Goal: Information Seeking & Learning: Learn about a topic

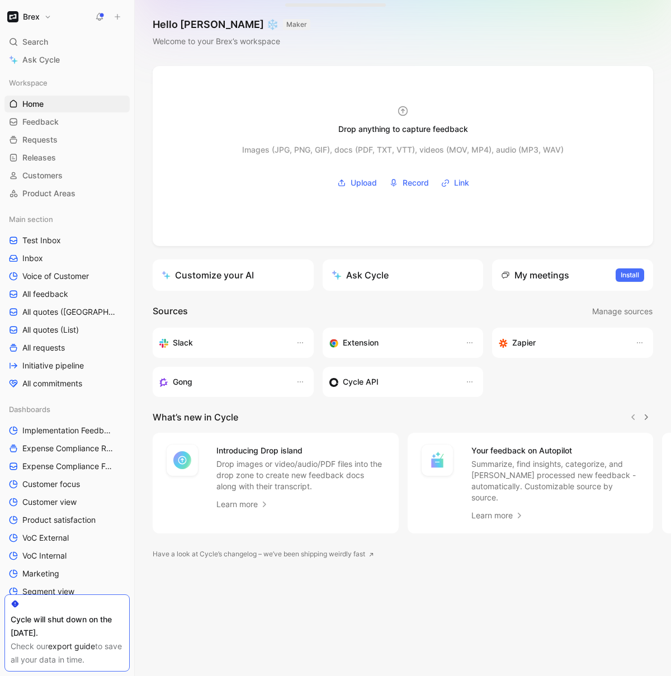
click at [45, 22] on button "Brex" at bounding box center [29, 17] width 50 height 16
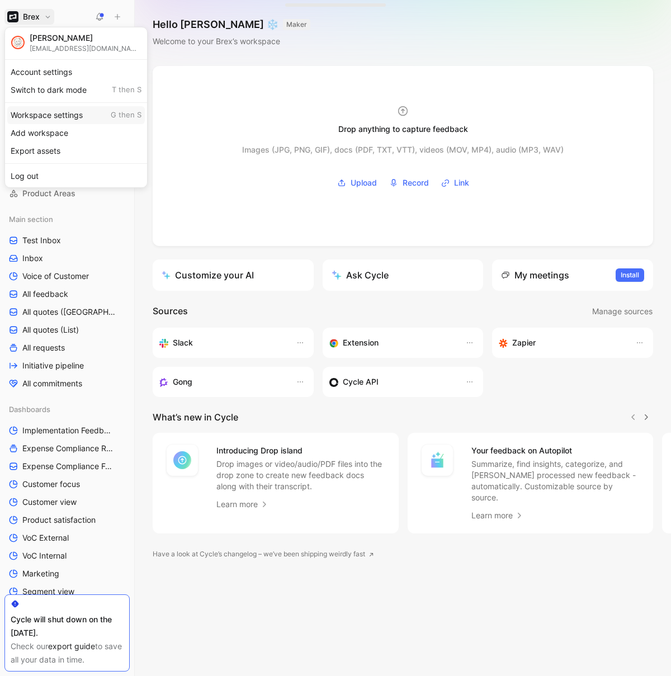
click at [54, 112] on div "Workspace settings G then S" at bounding box center [76, 115] width 138 height 18
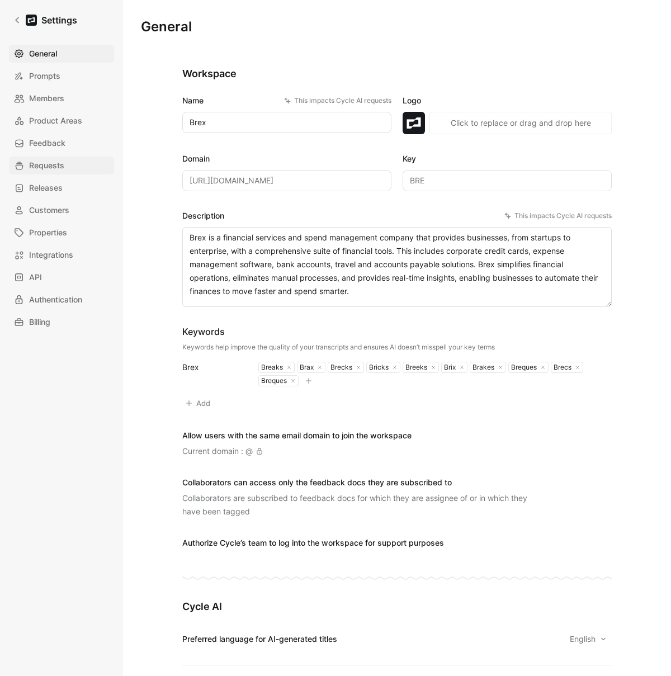
click at [45, 168] on span "Requests" at bounding box center [46, 165] width 35 height 13
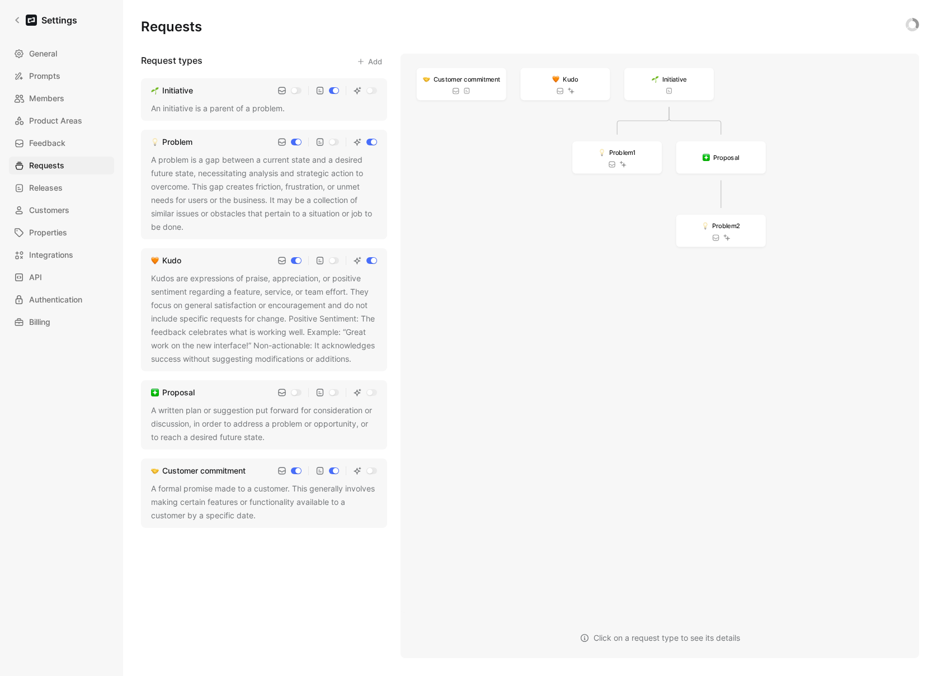
click at [243, 11] on div "Requests Request types Add Initiative An initiative is a parent of a problem. P…" at bounding box center [530, 329] width 778 height 658
click at [23, 21] on link "Settings" at bounding box center [45, 20] width 73 height 22
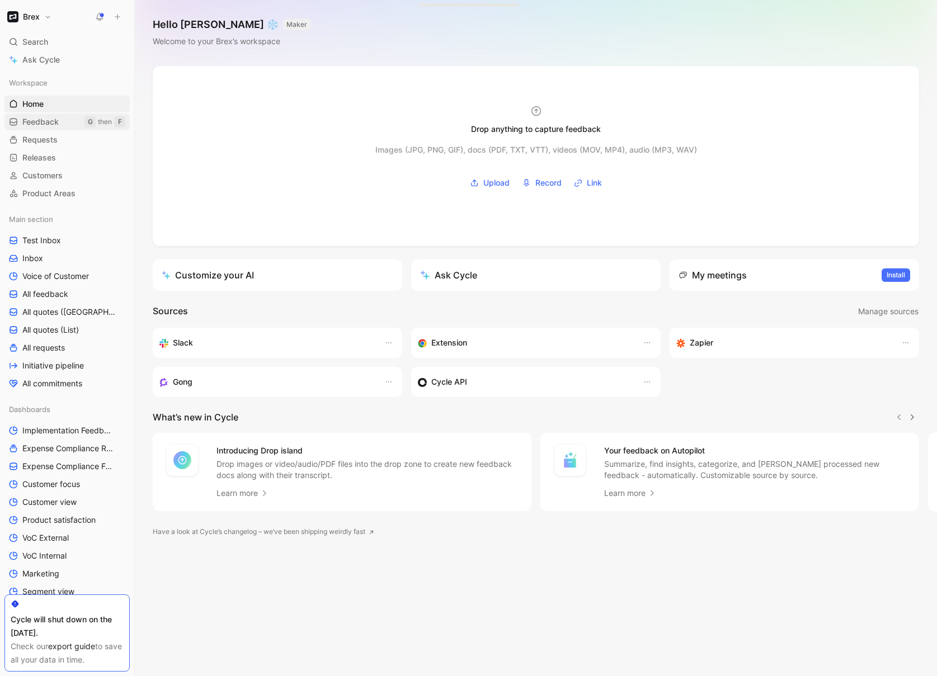
click at [47, 124] on span "Feedback" at bounding box center [40, 121] width 36 height 11
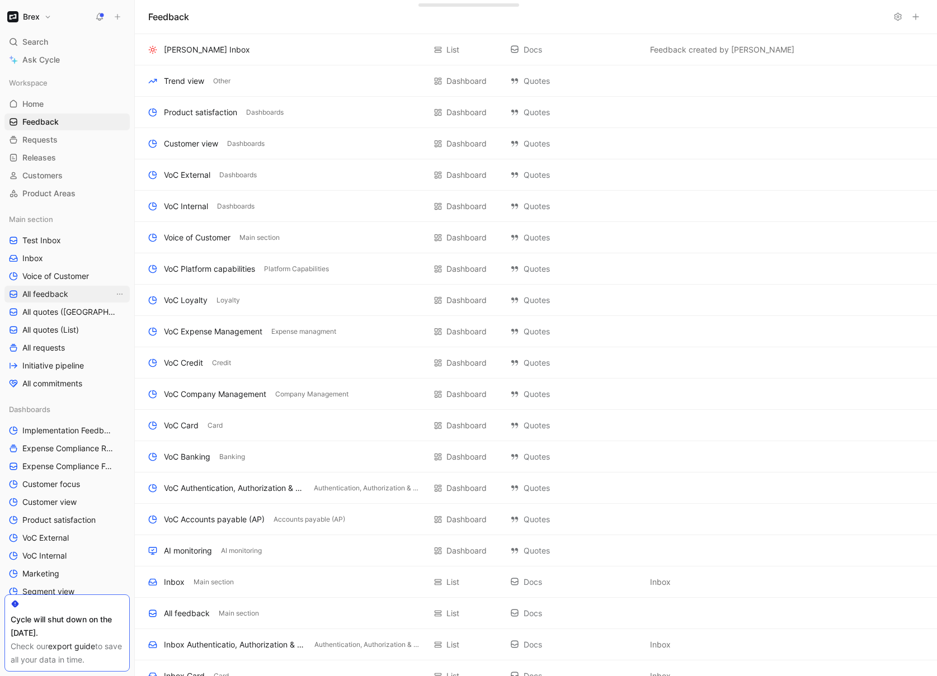
click at [60, 290] on span "All feedback" at bounding box center [45, 294] width 46 height 11
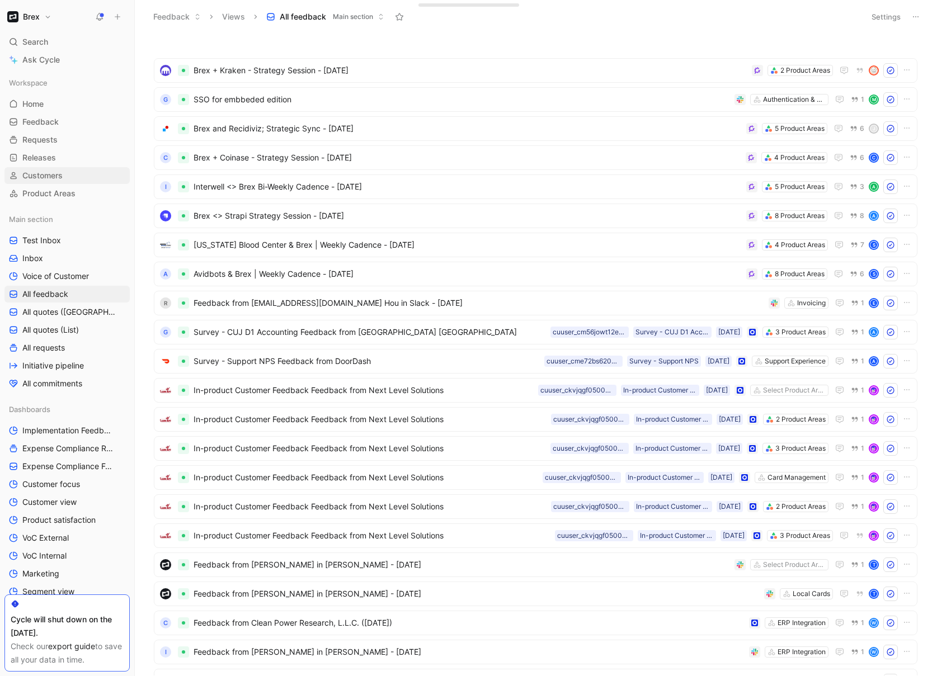
click at [48, 178] on span "Customers" at bounding box center [42, 175] width 40 height 11
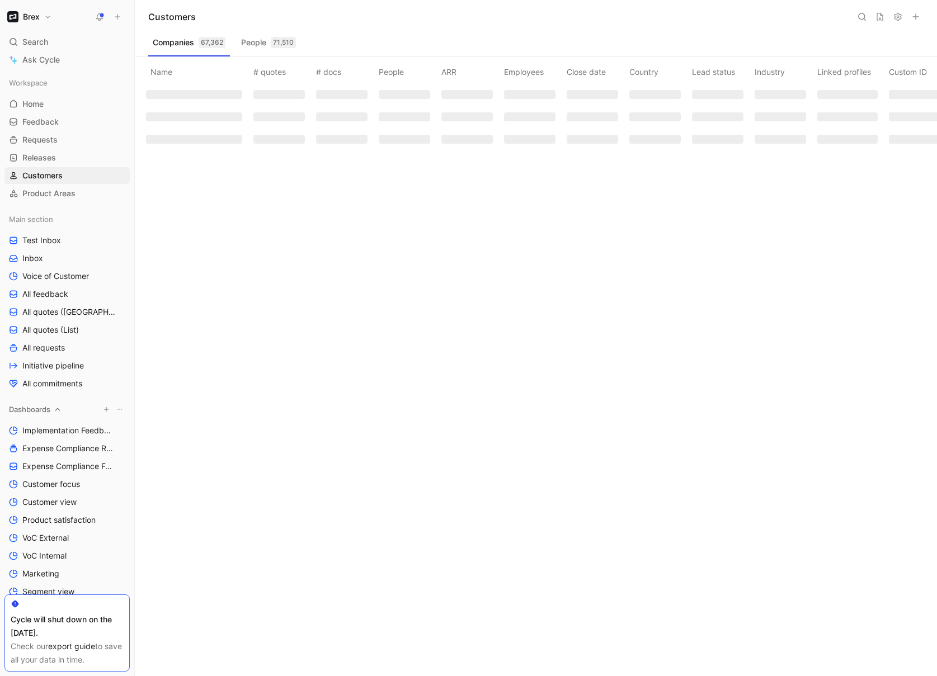
click at [61, 411] on icon at bounding box center [58, 409] width 8 height 8
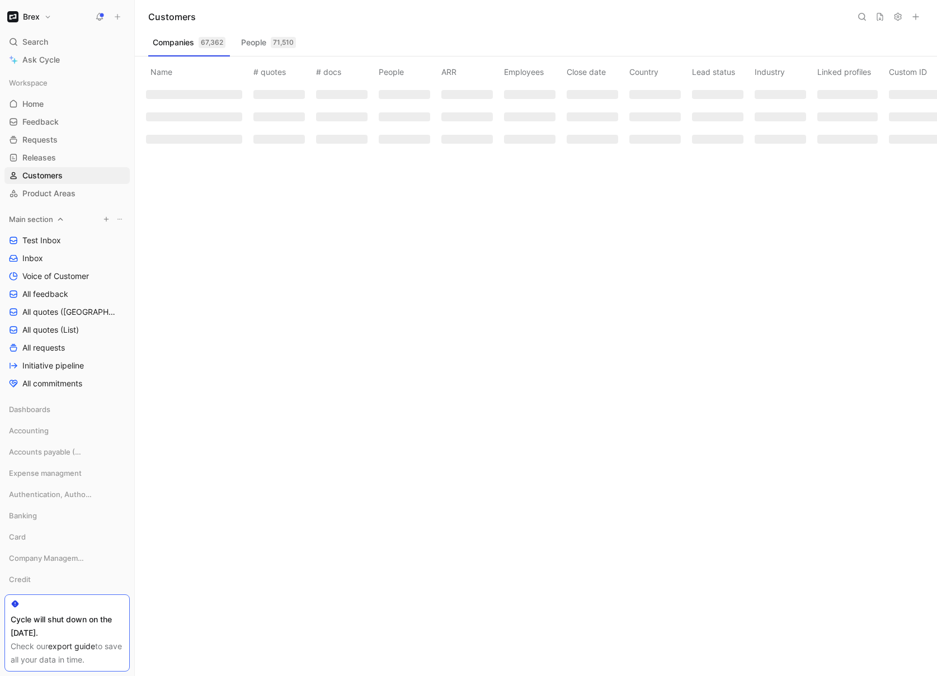
click at [61, 220] on icon at bounding box center [60, 219] width 8 height 8
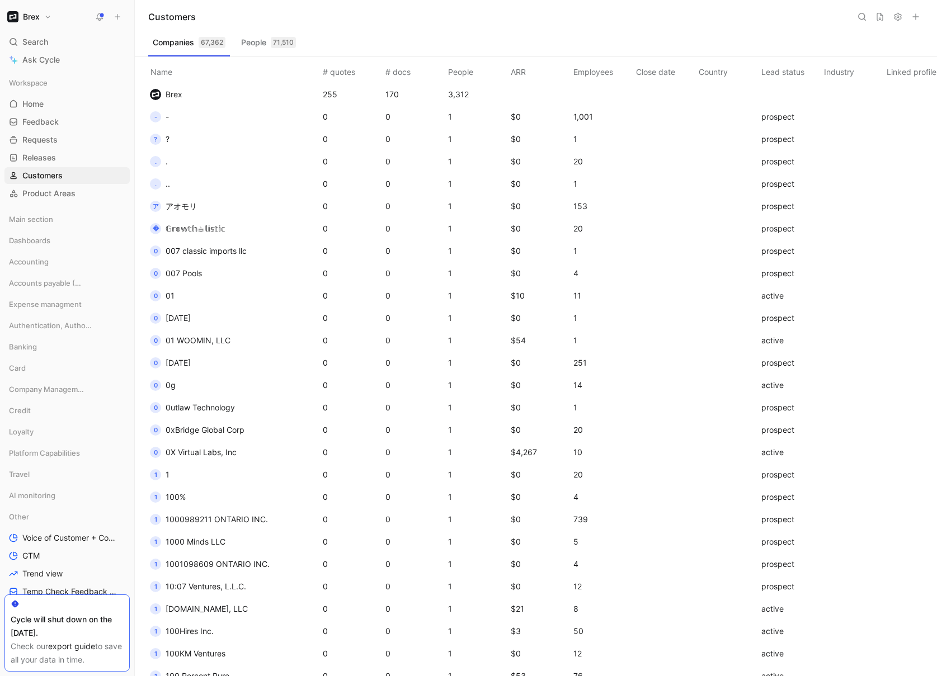
click at [856, 18] on button at bounding box center [862, 17] width 16 height 16
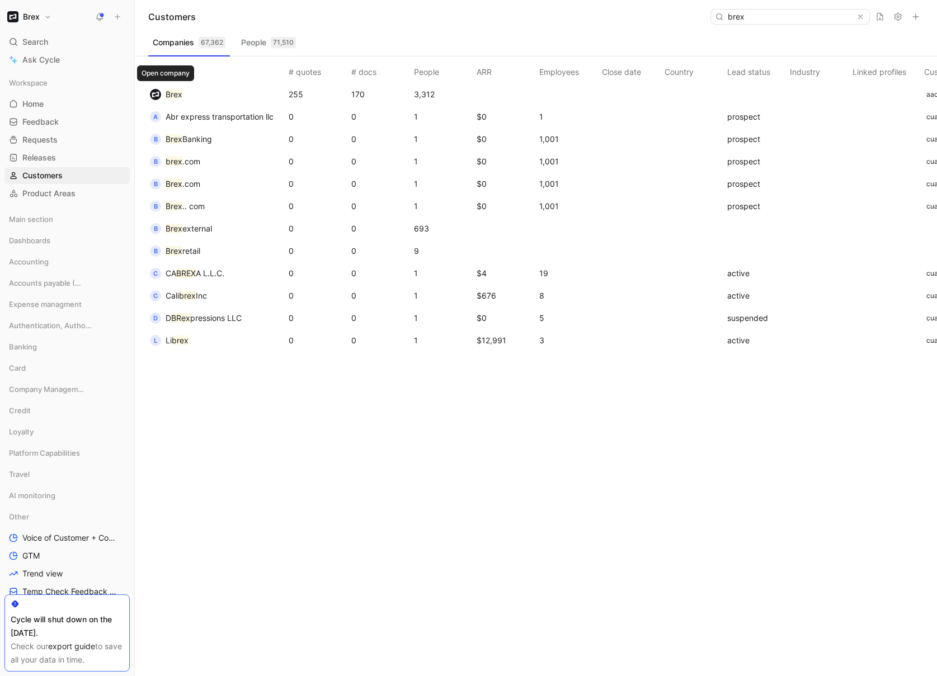
type input "brex"
click at [162, 92] on button "Brex" at bounding box center [166, 95] width 40 height 18
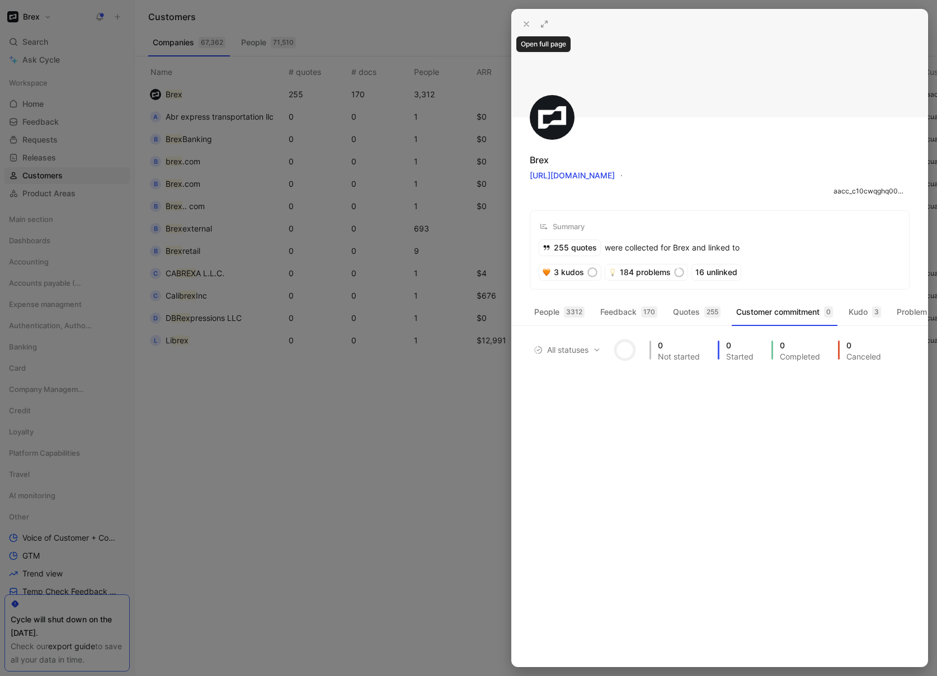
click at [545, 22] on icon at bounding box center [544, 24] width 9 height 9
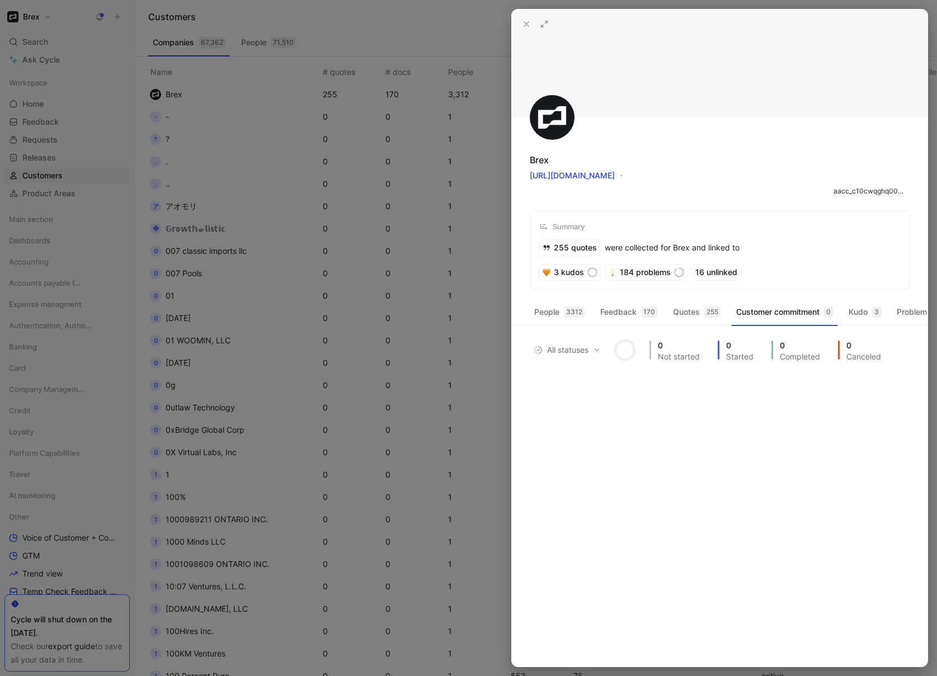
click at [523, 26] on icon at bounding box center [526, 24] width 9 height 9
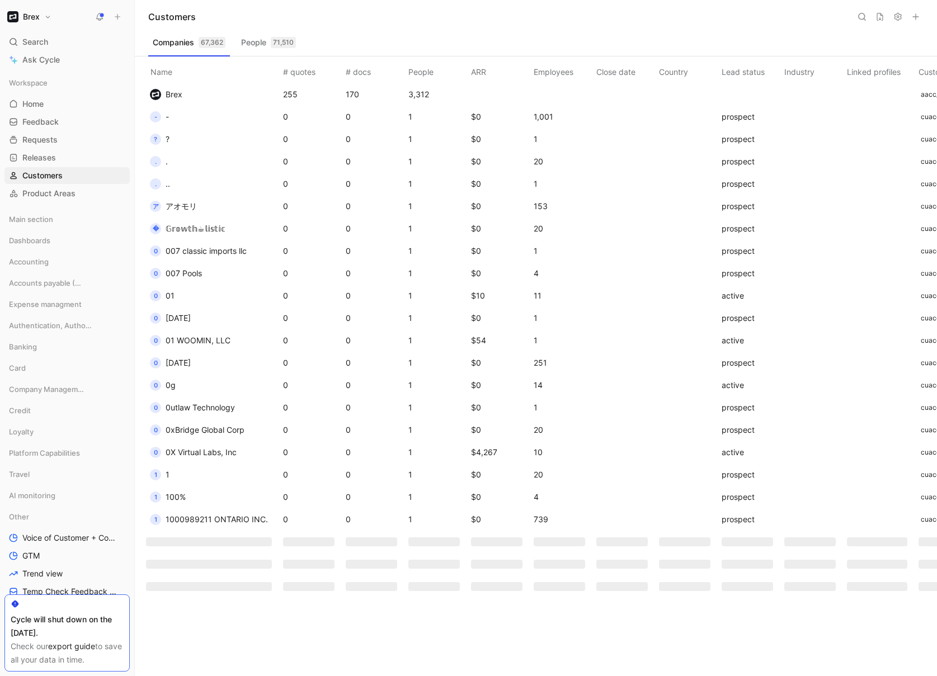
click at [865, 18] on icon at bounding box center [861, 16] width 9 height 9
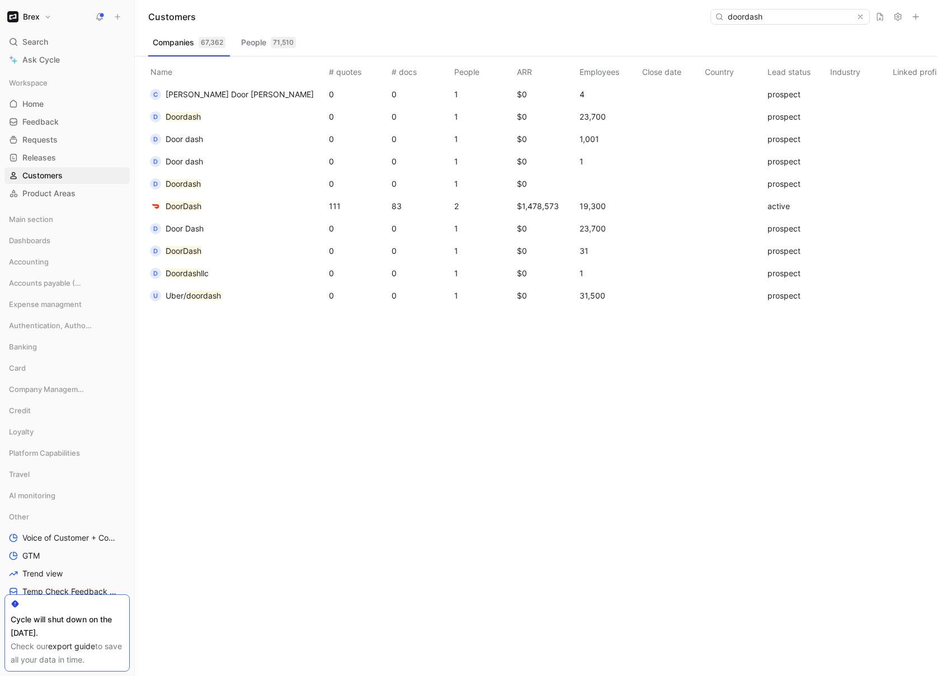
type input "doordash"
click at [212, 199] on td "DoorDash" at bounding box center [235, 206] width 183 height 22
click at [200, 203] on mark "DoorDash" at bounding box center [184, 206] width 36 height 10
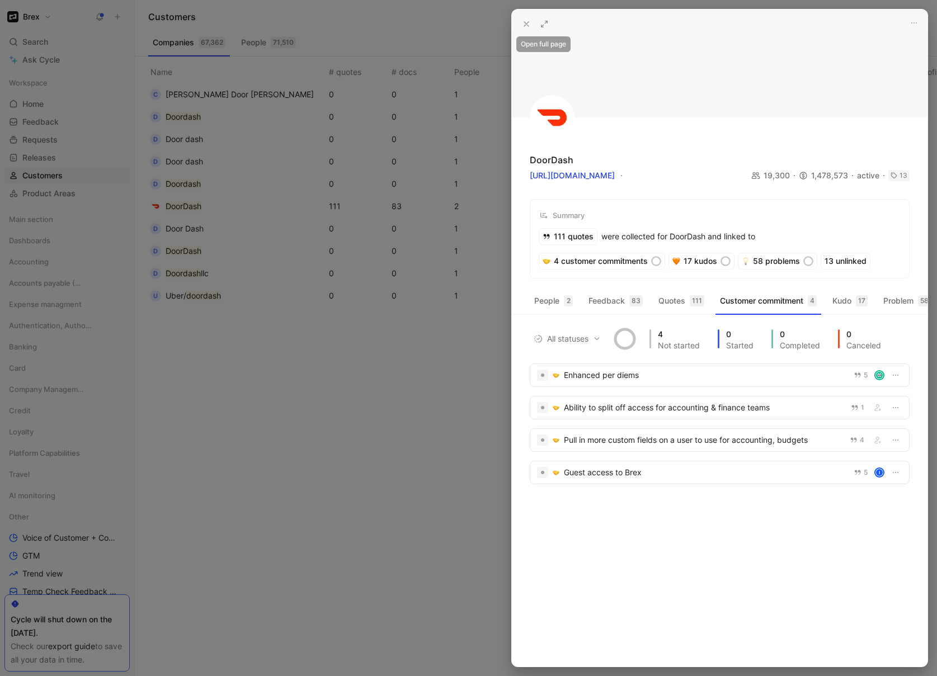
click at [546, 23] on use at bounding box center [544, 24] width 6 height 6
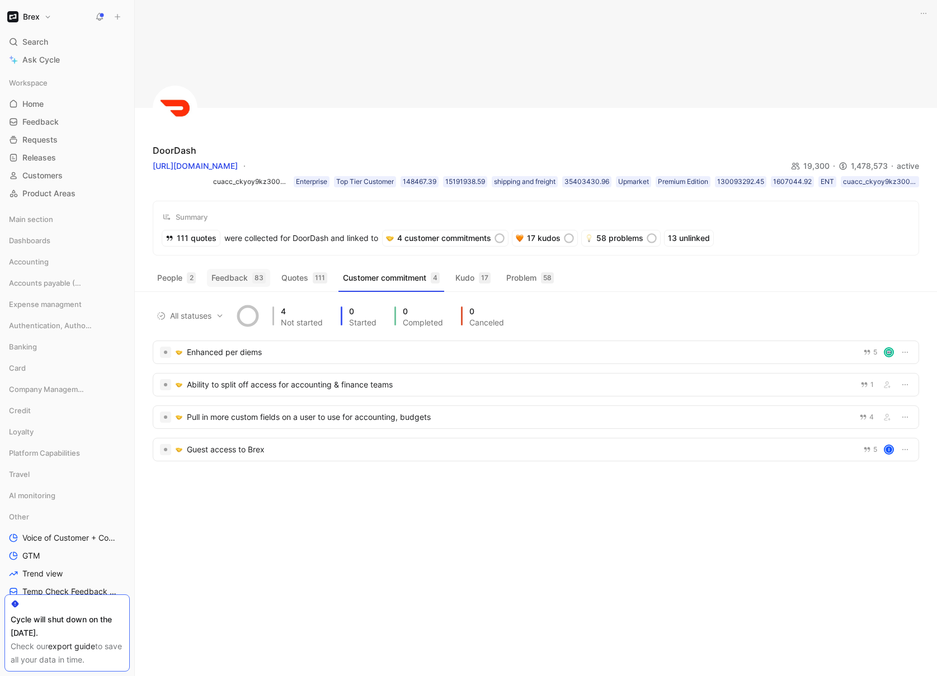
click at [228, 277] on button "Feedback 83" at bounding box center [238, 278] width 63 height 18
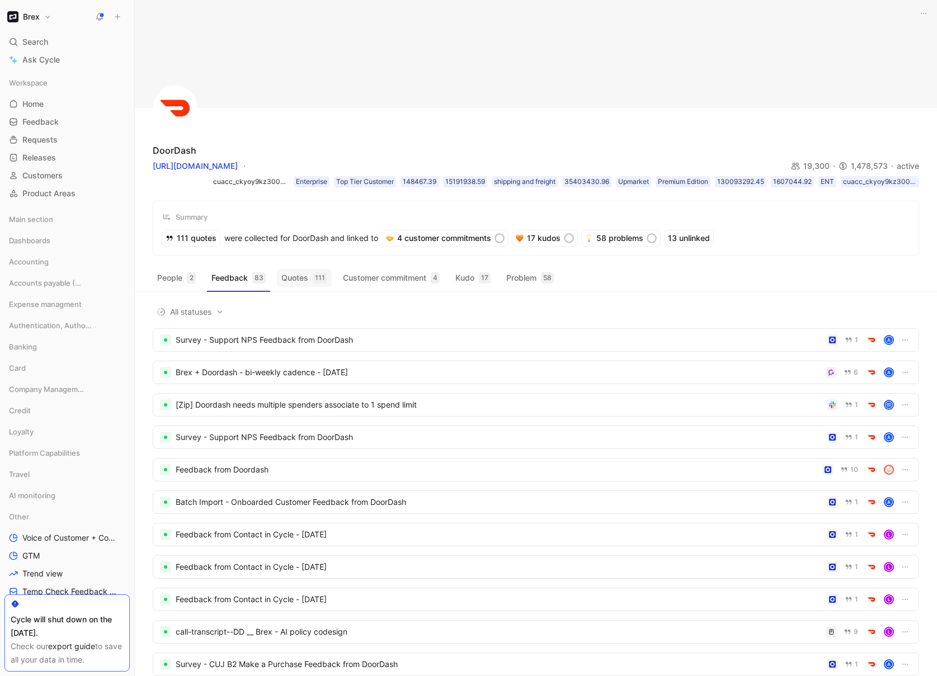
click at [315, 280] on div "111" at bounding box center [320, 277] width 15 height 11
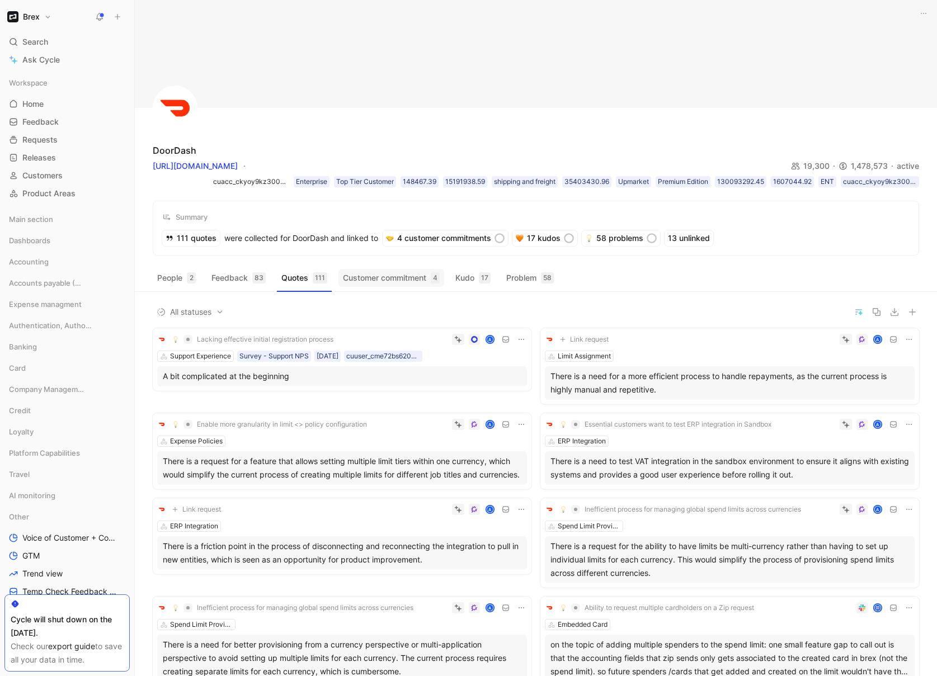
click at [364, 282] on button "Customer commitment 4" at bounding box center [391, 278] width 106 height 18
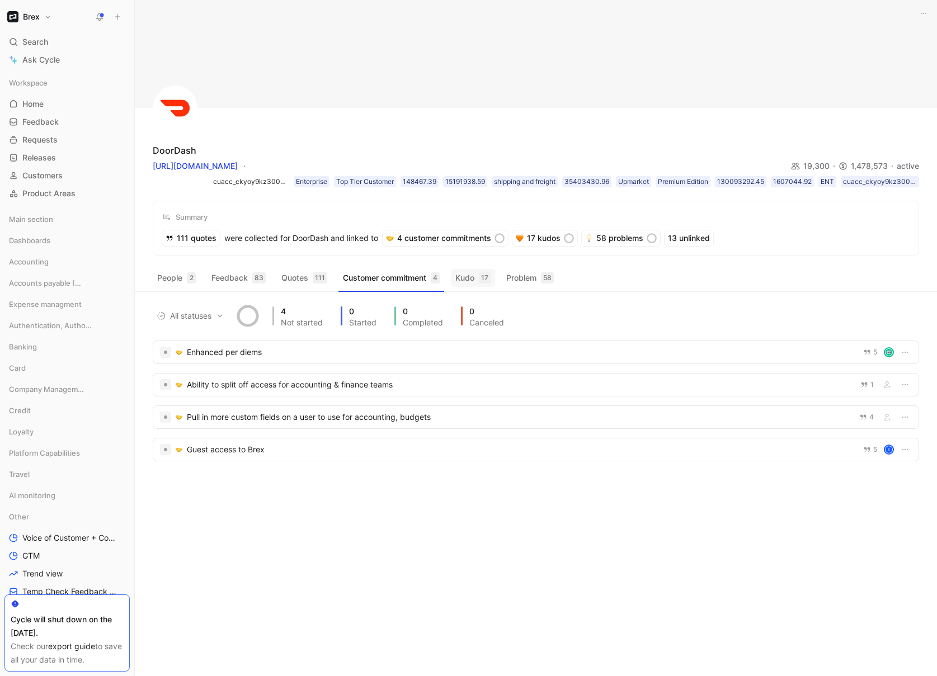
click at [474, 279] on button "Kudo 17" at bounding box center [473, 278] width 44 height 18
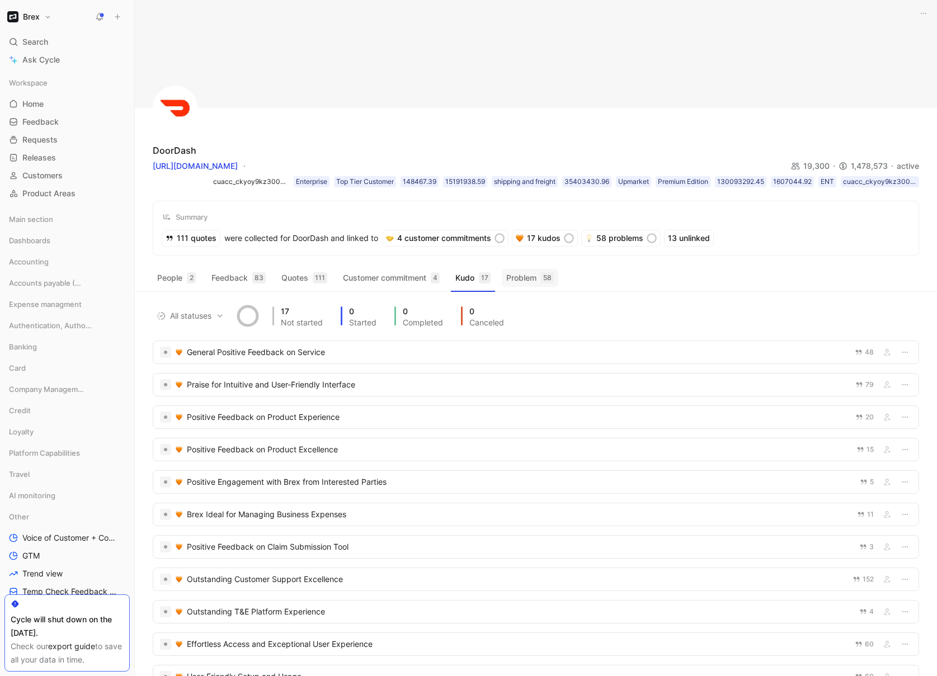
click at [520, 285] on button "Problem 58" at bounding box center [530, 278] width 56 height 18
